Goal: Information Seeking & Learning: Understand process/instructions

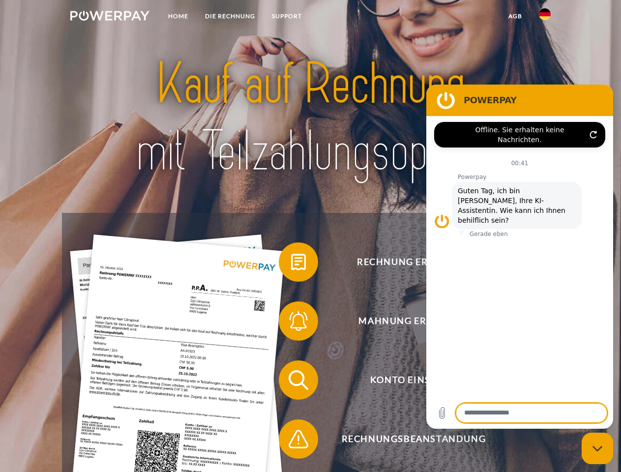
click at [110, 17] on img at bounding box center [109, 16] width 79 height 10
click at [545, 17] on img at bounding box center [545, 14] width 12 height 12
click at [515, 16] on link "agb" at bounding box center [515, 16] width 30 height 18
click at [291, 264] on span at bounding box center [283, 261] width 49 height 49
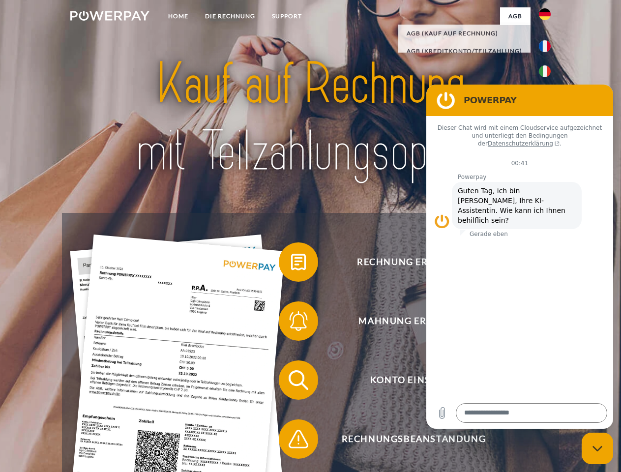
click at [291, 323] on span at bounding box center [283, 320] width 49 height 49
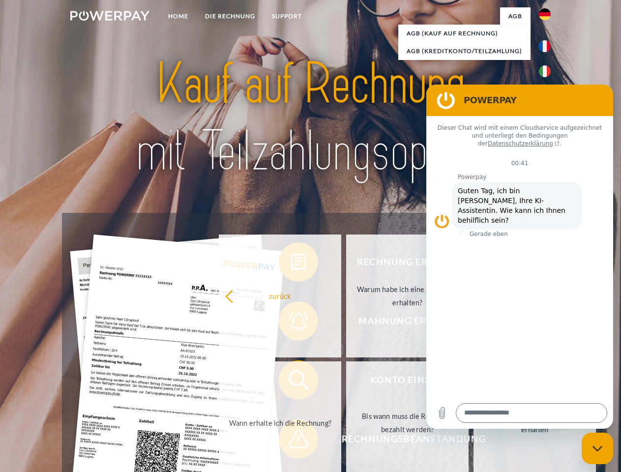
click at [346, 382] on link "Bis wann muss die Rechnung bezahlt werden?" at bounding box center [407, 422] width 122 height 123
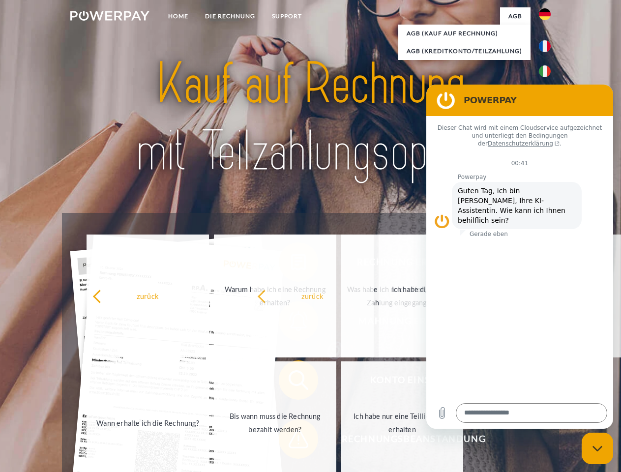
click at [291, 441] on span at bounding box center [283, 438] width 49 height 49
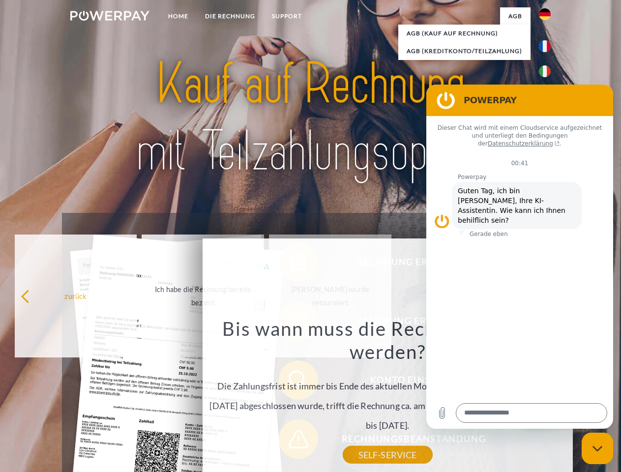
click at [597, 448] on icon "Messaging-Fenster schließen" at bounding box center [597, 448] width 10 height 6
type textarea "*"
